Goal: Go to known website: Access a specific website the user already knows

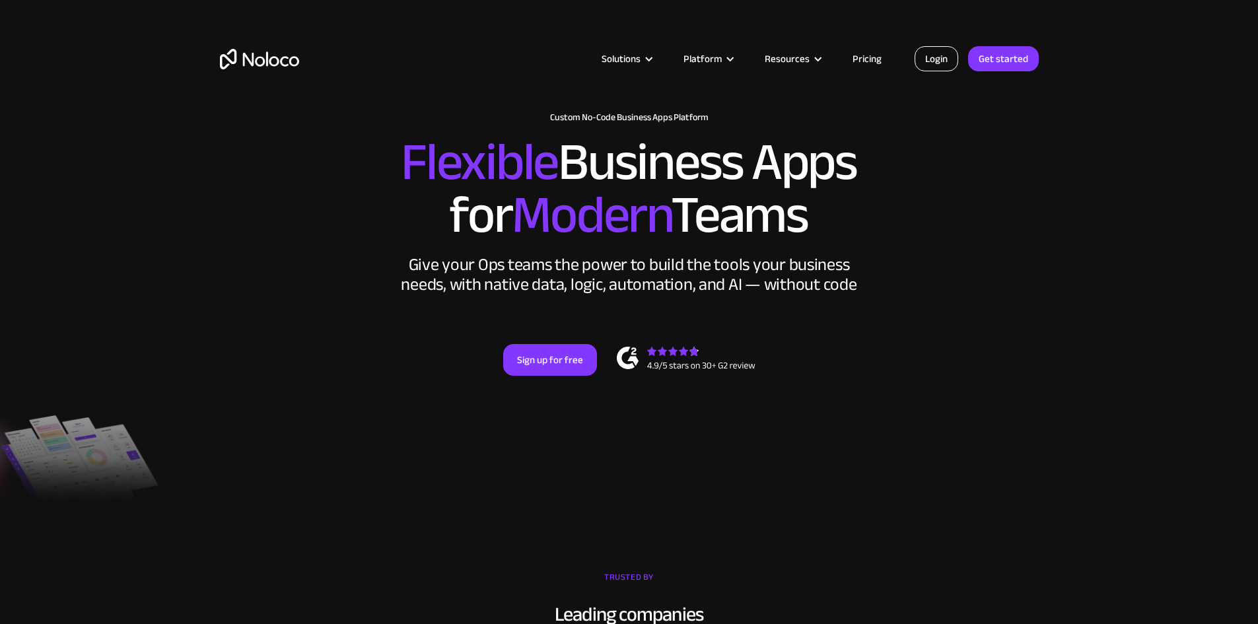
click at [933, 64] on link "Login" at bounding box center [937, 58] width 44 height 25
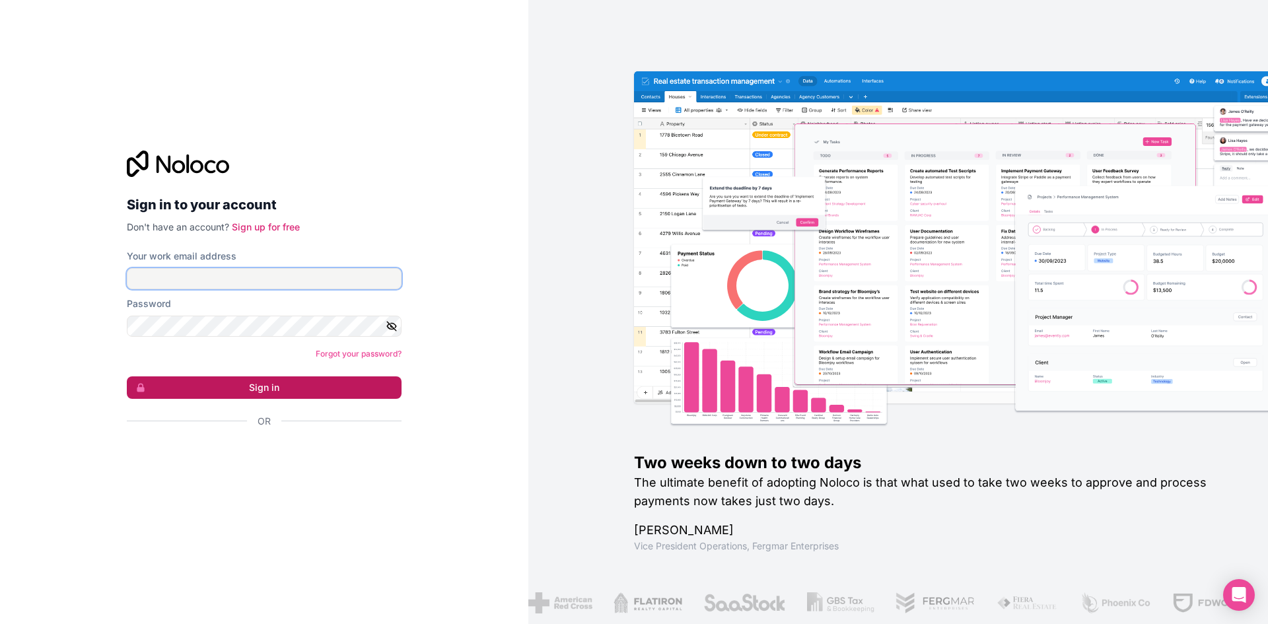
type input "[PERSON_NAME][EMAIL_ADDRESS][DOMAIN_NAME]"
click at [266, 392] on button "Sign in" at bounding box center [264, 387] width 275 height 22
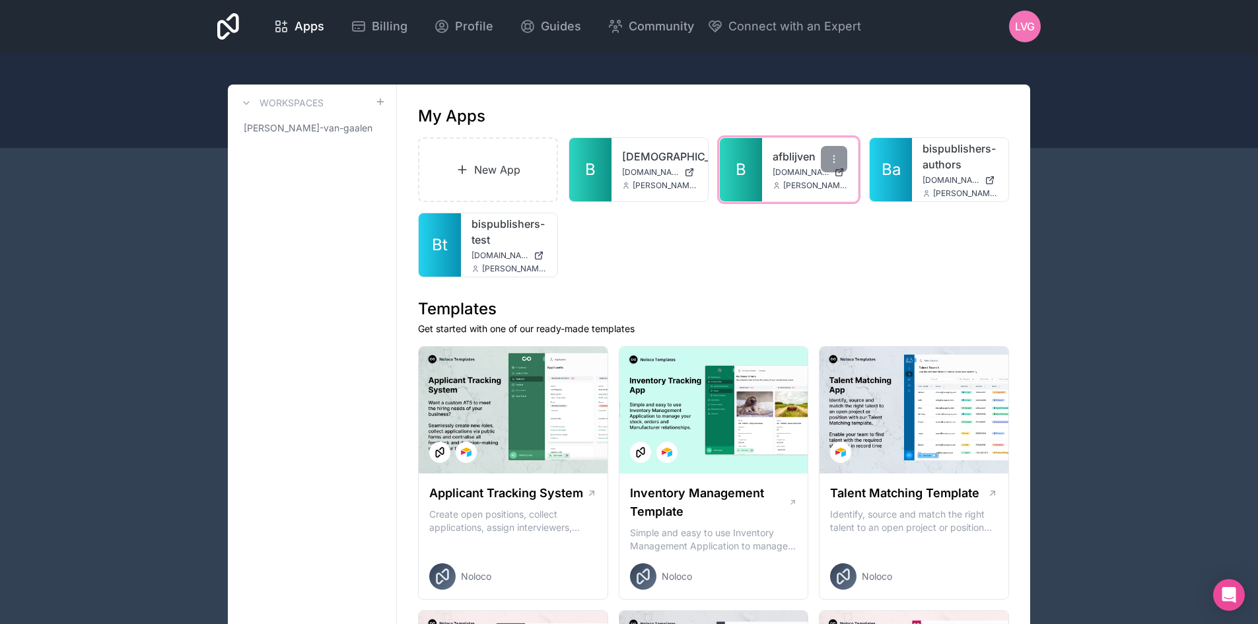
click at [754, 176] on link "B" at bounding box center [741, 169] width 42 height 63
